Goal: Task Accomplishment & Management: Use online tool/utility

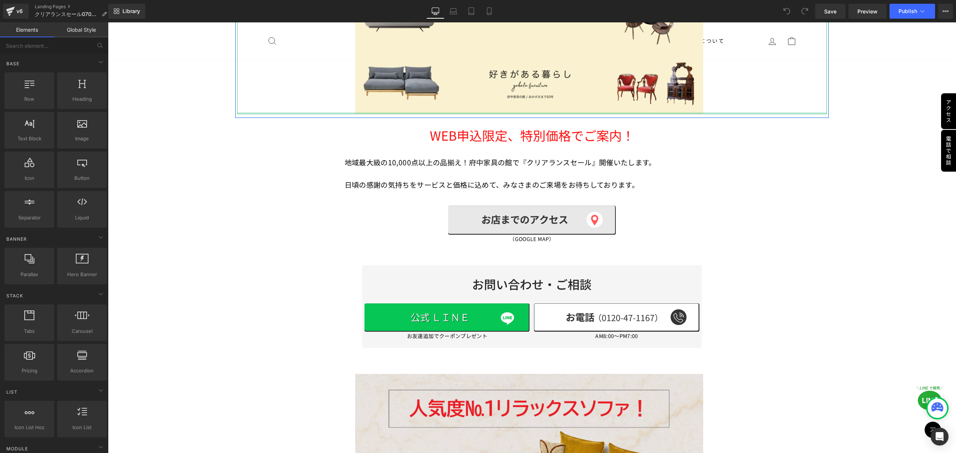
scroll to position [348, 0]
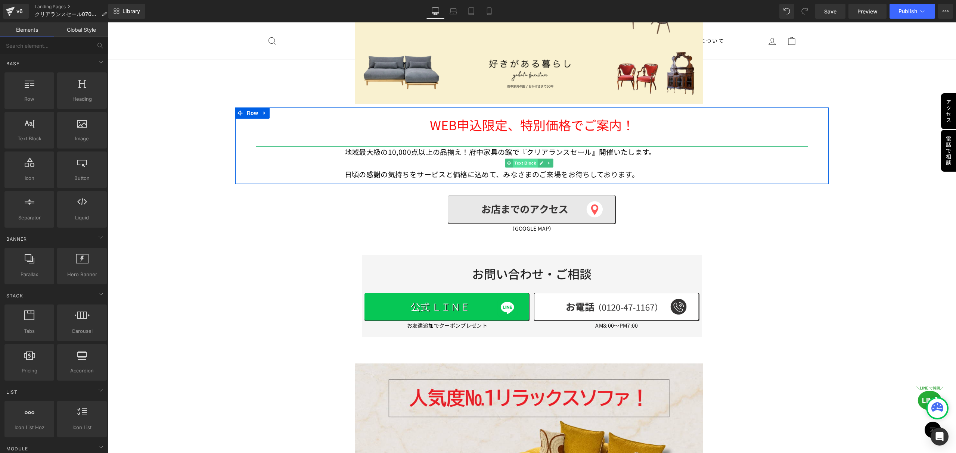
click at [524, 159] on span "Text Block" at bounding box center [525, 163] width 25 height 9
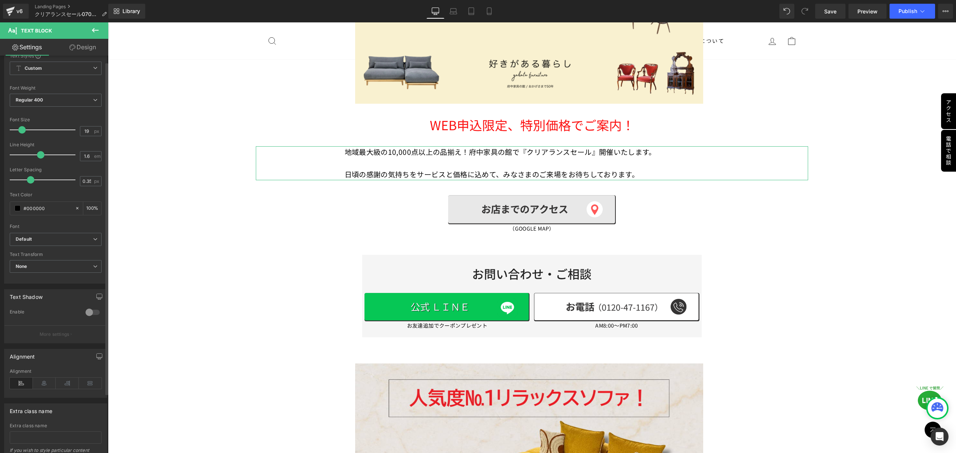
scroll to position [78, 0]
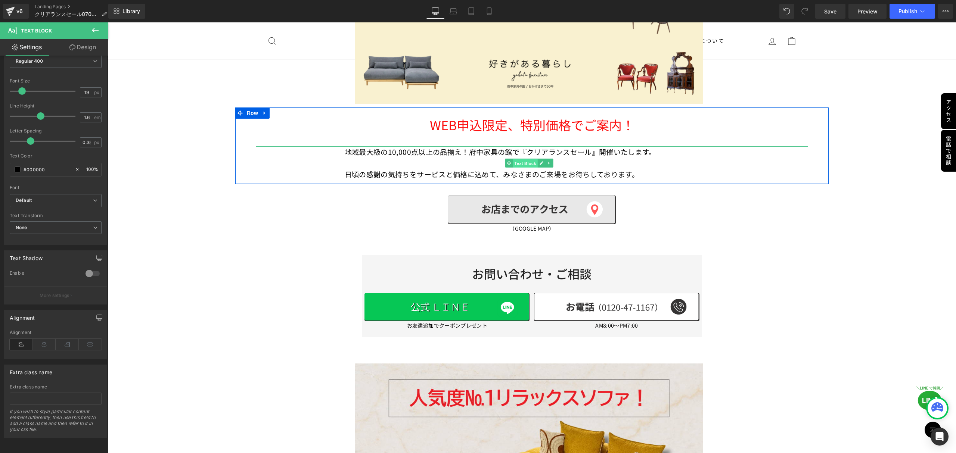
click at [520, 159] on span "Text Block" at bounding box center [525, 163] width 25 height 9
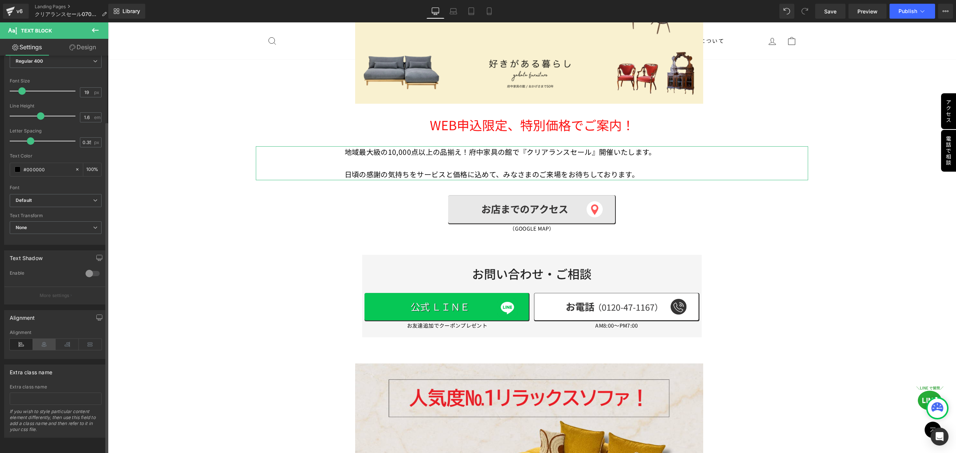
click at [46, 341] on icon at bounding box center [44, 344] width 23 height 11
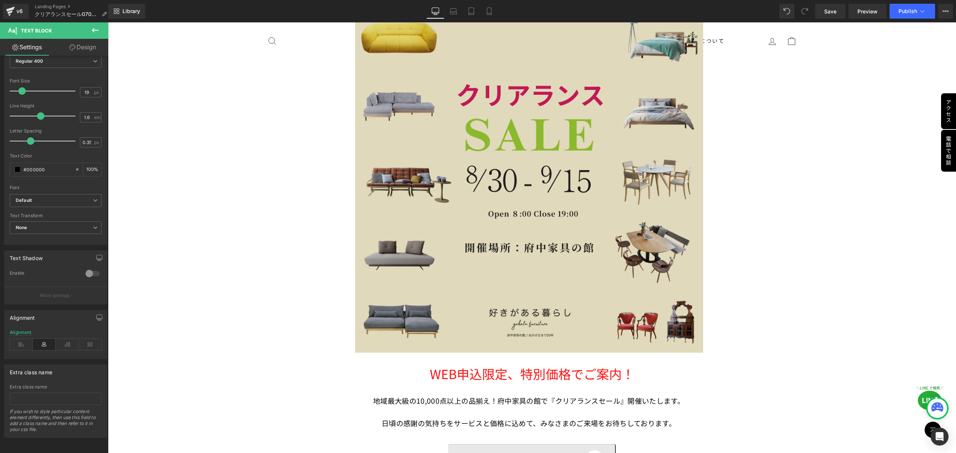
scroll to position [299, 0]
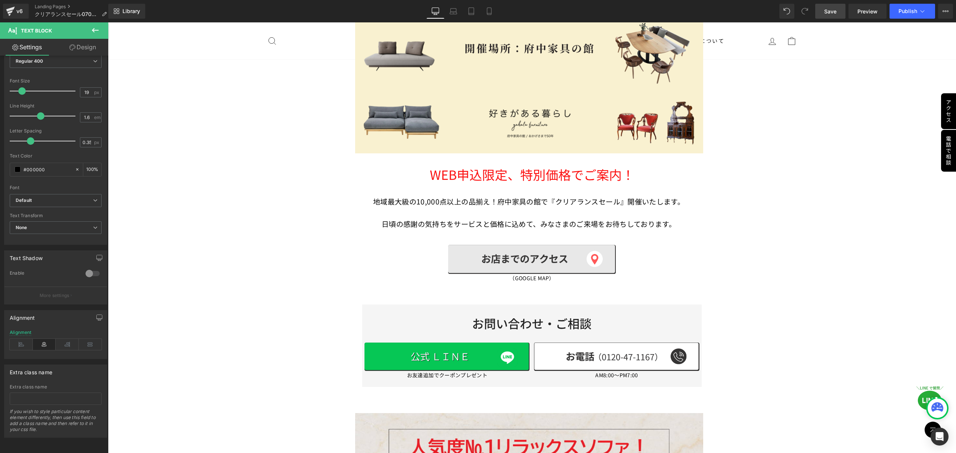
click at [824, 10] on link "Save" at bounding box center [830, 11] width 30 height 15
click at [487, 14] on icon at bounding box center [489, 11] width 4 height 7
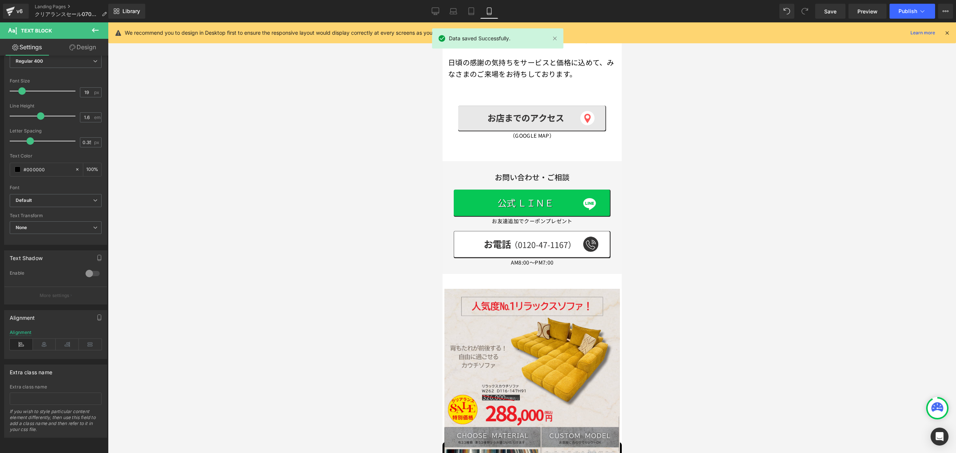
scroll to position [56, 0]
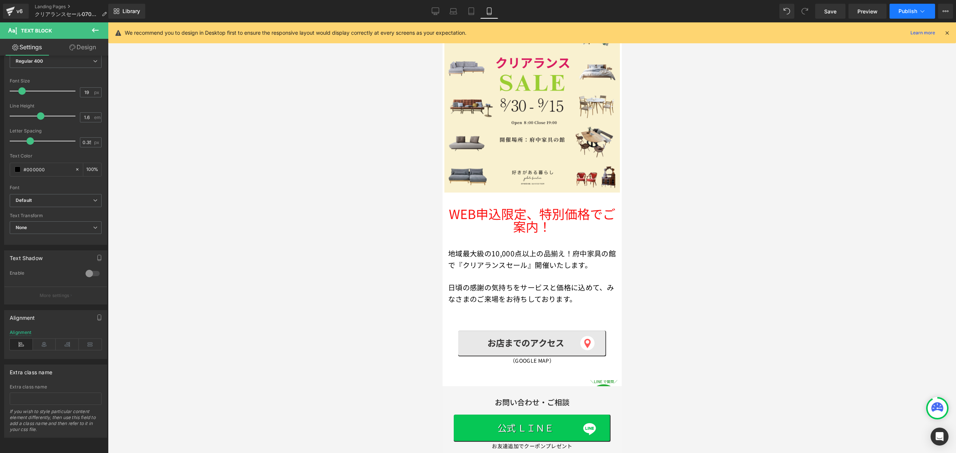
click at [917, 11] on button "Publish" at bounding box center [913, 11] width 46 height 15
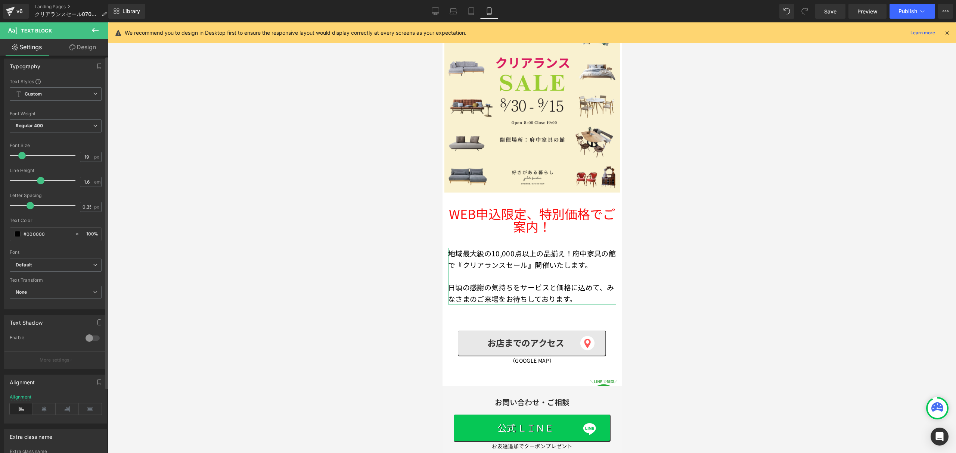
scroll to position [0, 0]
click at [69, 6] on link "Landing Pages" at bounding box center [74, 7] width 78 height 6
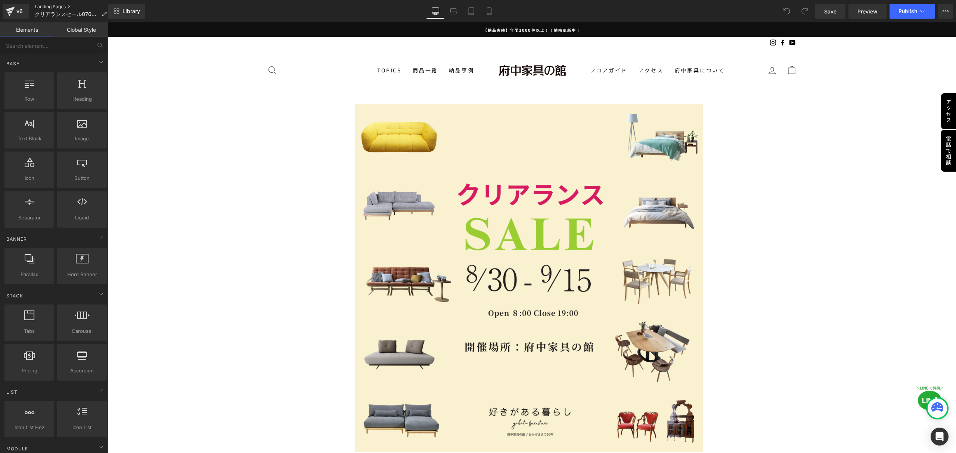
click at [54, 8] on link "Landing Pages" at bounding box center [74, 7] width 78 height 6
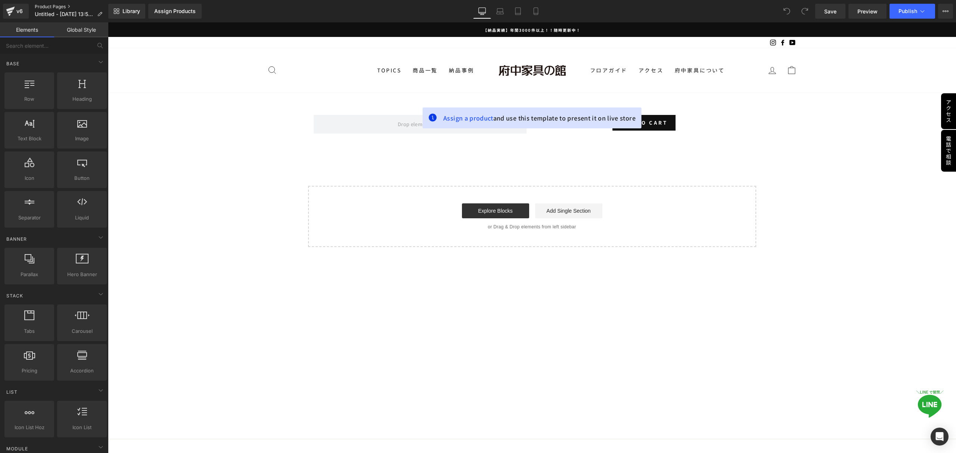
click at [61, 6] on link "Product Pages" at bounding box center [72, 7] width 74 height 6
